Goal: Transaction & Acquisition: Purchase product/service

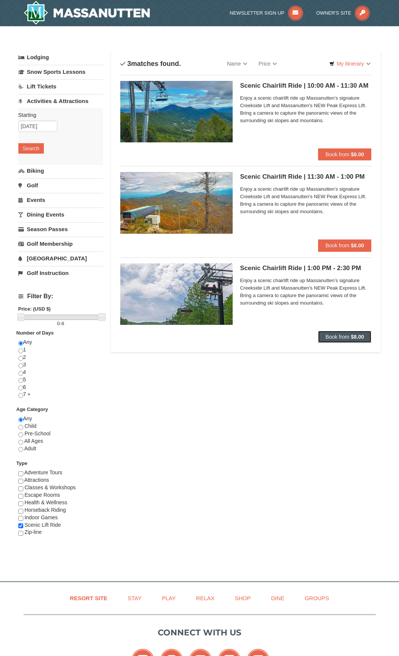
click at [341, 335] on span "Book from" at bounding box center [337, 337] width 24 height 6
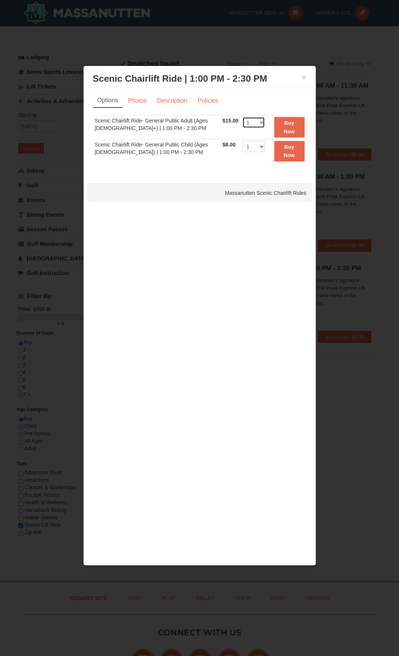
click at [252, 122] on select "1 2 3 4 5 6 7 8 9 10 11 12 13 14 15 16 17 18 19 20 21 22" at bounding box center [253, 122] width 22 height 11
select select "3"
click at [242, 117] on select "1 2 3 4 5 6 7 8 9 10 11 12 13 14 15 16 17 18 19 20 21 22" at bounding box center [253, 122] width 22 height 11
click at [250, 150] on select "1 2 3 4 5 6 7 8 9 10 11 12 13 14 15 16 17 18 19 20 21 22" at bounding box center [253, 146] width 22 height 11
click at [242, 141] on select "1 2 3 4 5 6 7 8 9 10 11 12 13 14 15 16 17 18 19 20 21 22" at bounding box center [253, 146] width 22 height 11
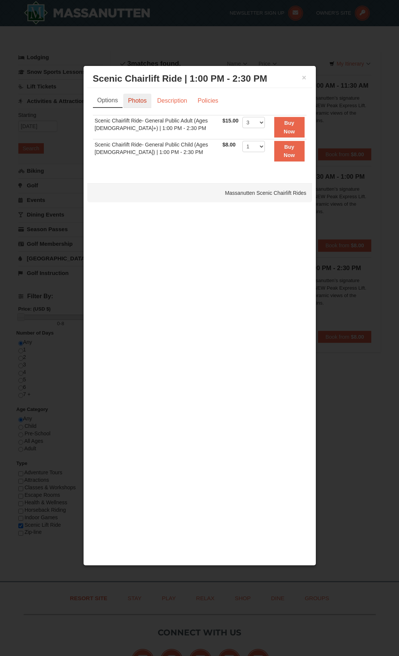
click at [140, 101] on link "Photos" at bounding box center [137, 101] width 28 height 14
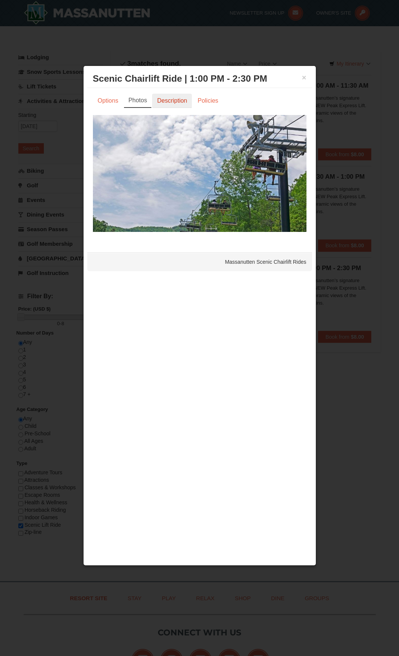
click at [182, 101] on link "Description" at bounding box center [172, 101] width 40 height 14
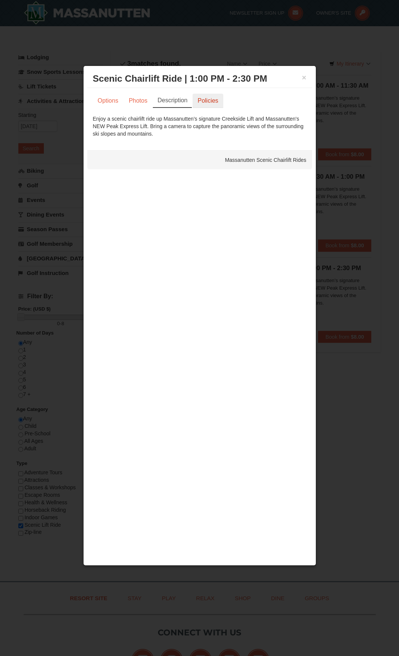
click at [209, 102] on link "Policies" at bounding box center [207, 101] width 30 height 14
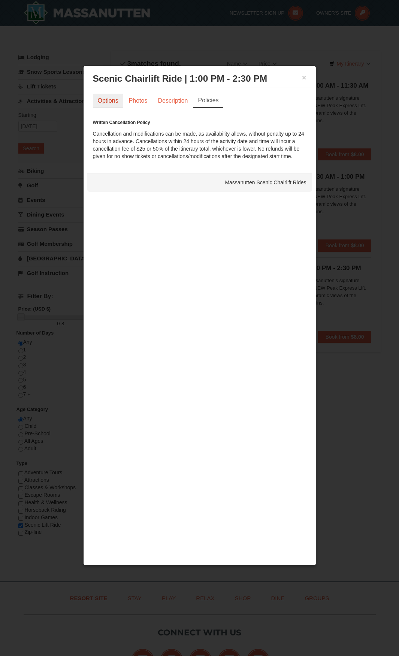
click at [108, 99] on link "Options" at bounding box center [108, 101] width 30 height 14
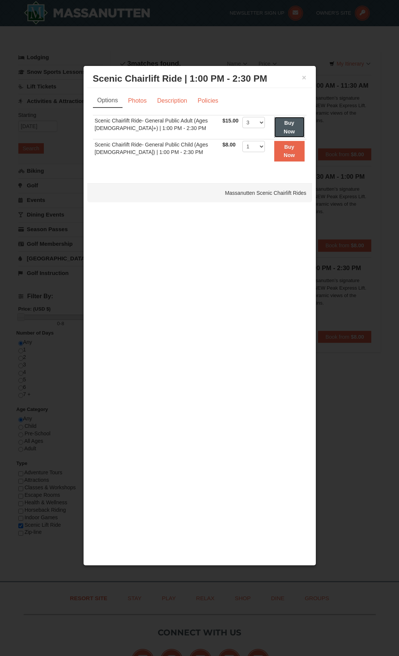
click at [283, 129] on strong "Buy Now" at bounding box center [288, 127] width 11 height 14
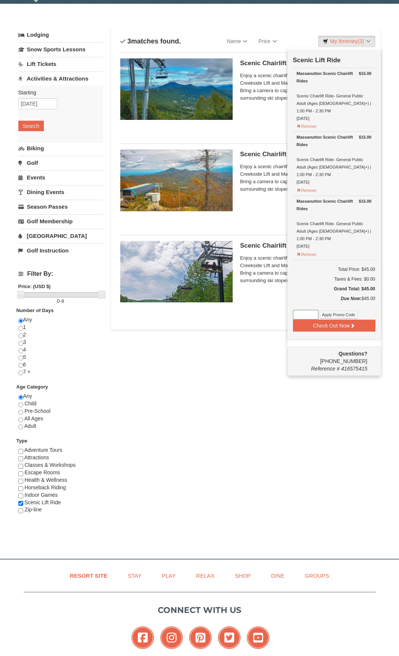
scroll to position [40, 0]
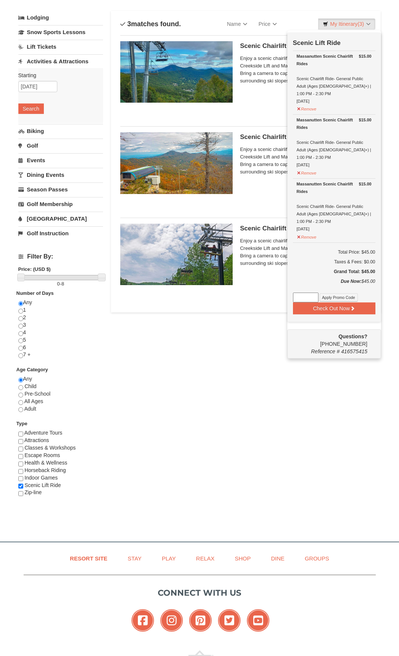
click at [244, 367] on div "Lodging Arrival Please format dates MM/DD/YYYY Please format dates MM/DD/YYYY […" at bounding box center [199, 264] width 362 height 506
